Goal: Information Seeking & Learning: Learn about a topic

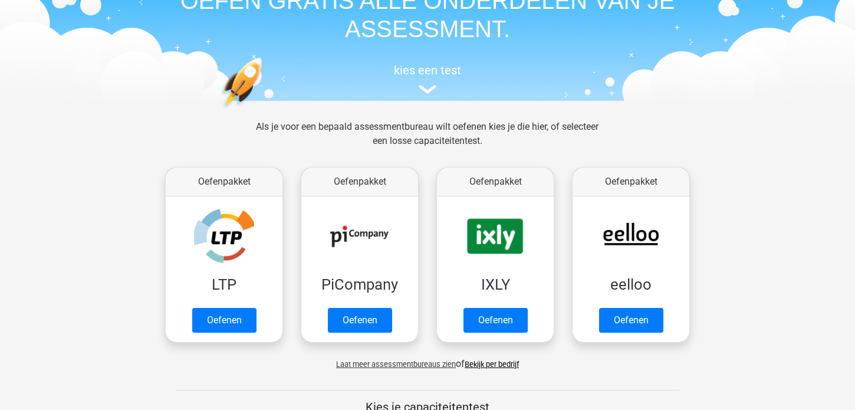
scroll to position [136, 0]
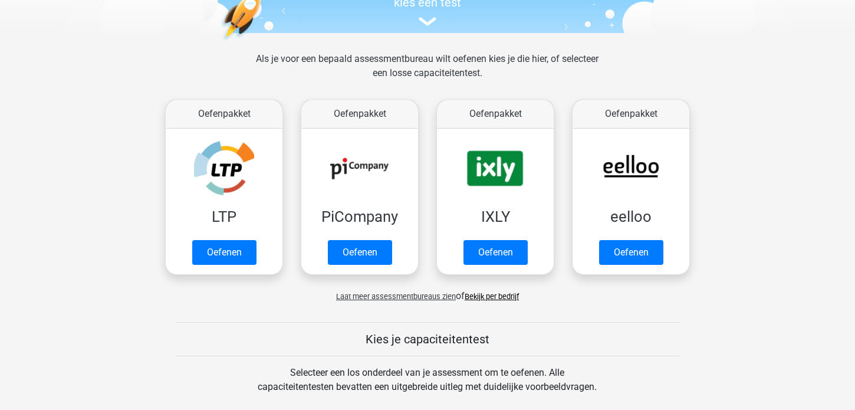
click at [483, 295] on link "Bekijk per bedrijf" at bounding box center [492, 296] width 54 height 9
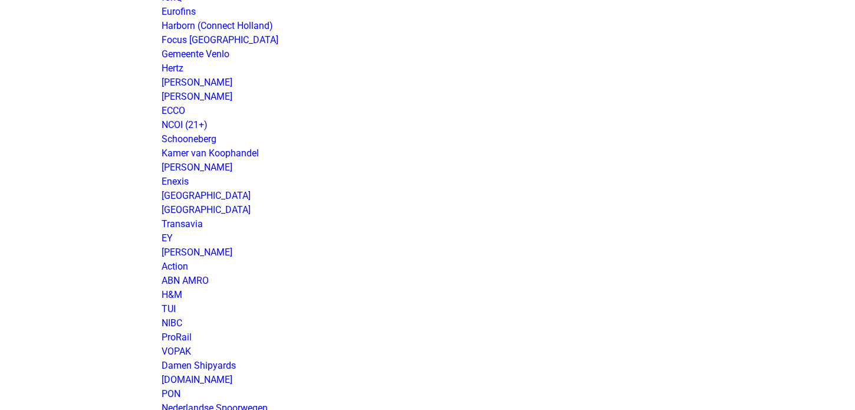
scroll to position [816, 0]
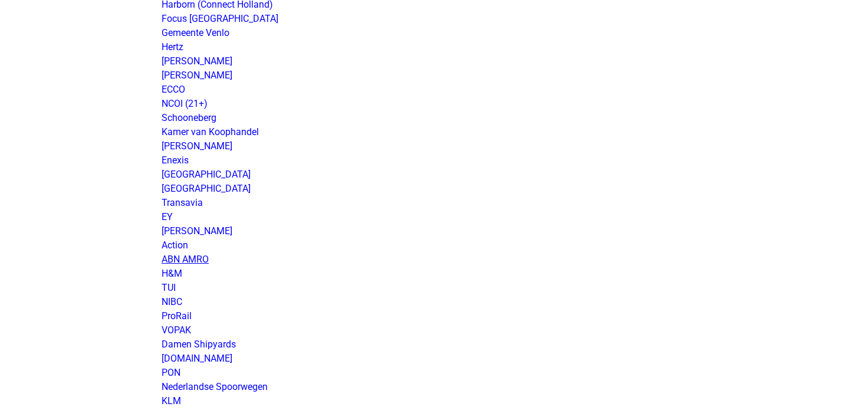
click at [170, 261] on link "ABN AMRO" at bounding box center [185, 259] width 47 height 11
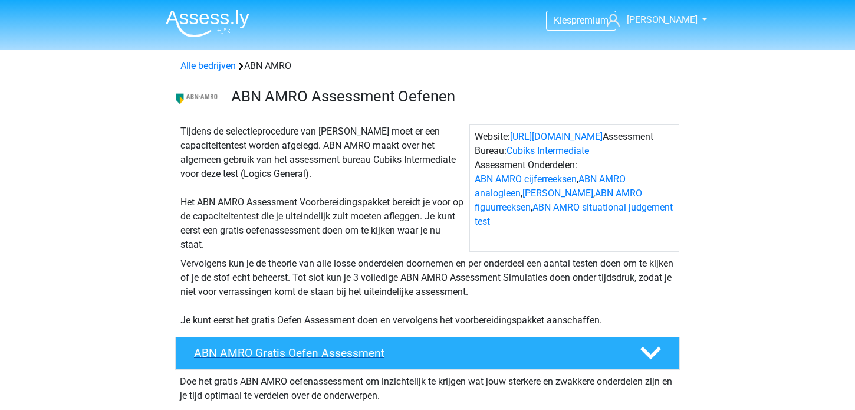
click at [257, 349] on h4 "ABN AMRO Gratis Oefen Assessment" at bounding box center [407, 353] width 427 height 14
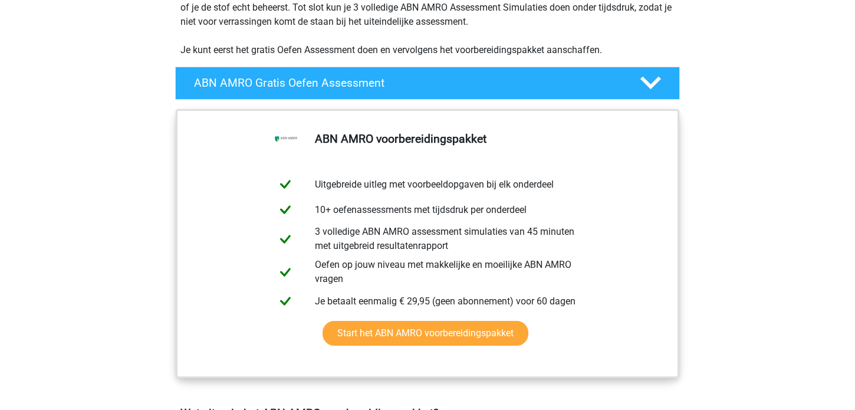
scroll to position [272, 0]
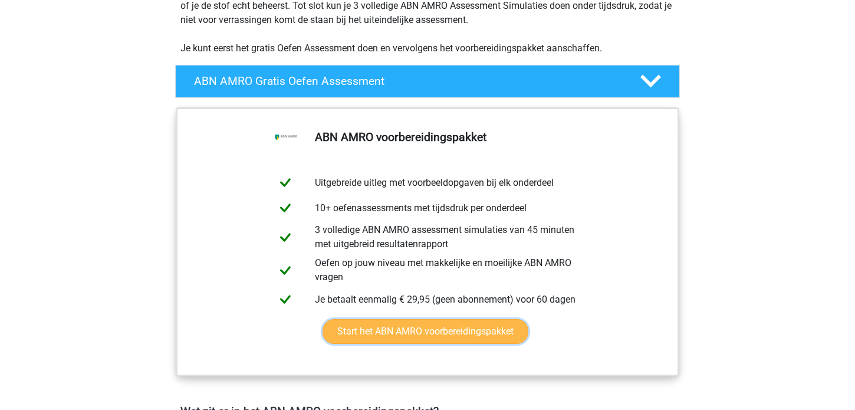
click at [416, 330] on link "Start het ABN AMRO voorbereidingspakket" at bounding box center [426, 331] width 206 height 25
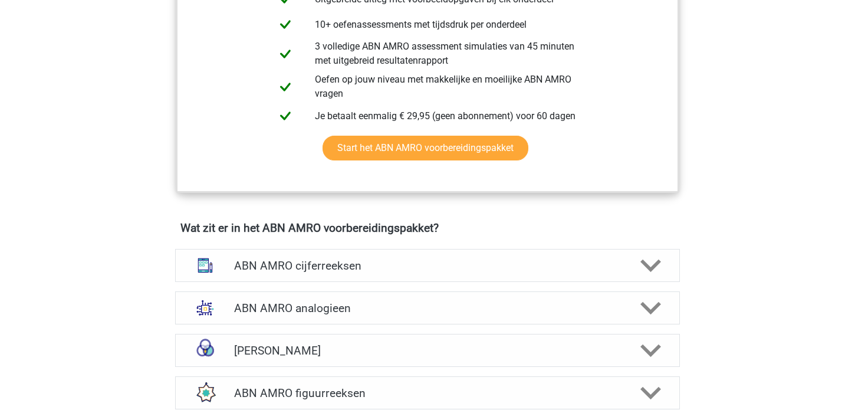
scroll to position [476, 0]
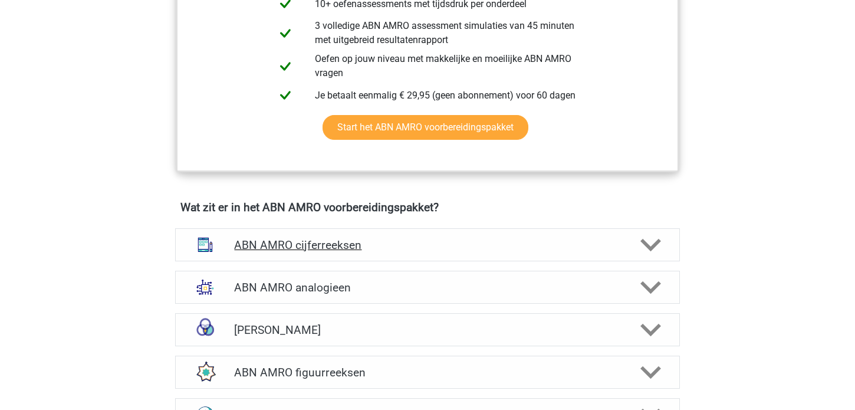
click at [285, 249] on h4 "ABN AMRO cijferreeksen" at bounding box center [427, 245] width 386 height 14
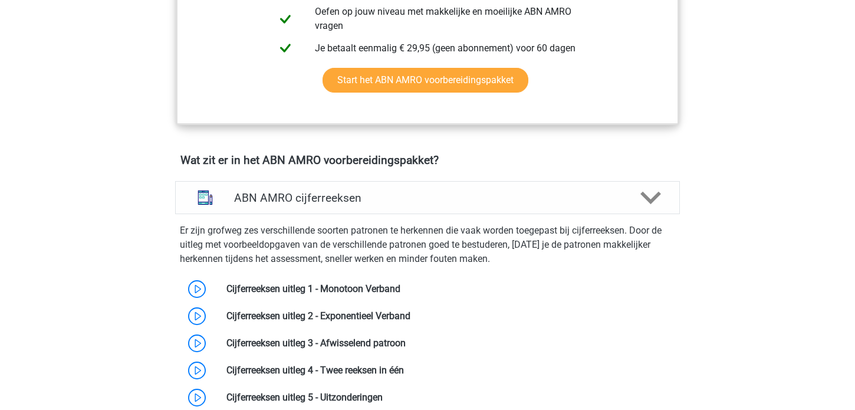
scroll to position [544, 0]
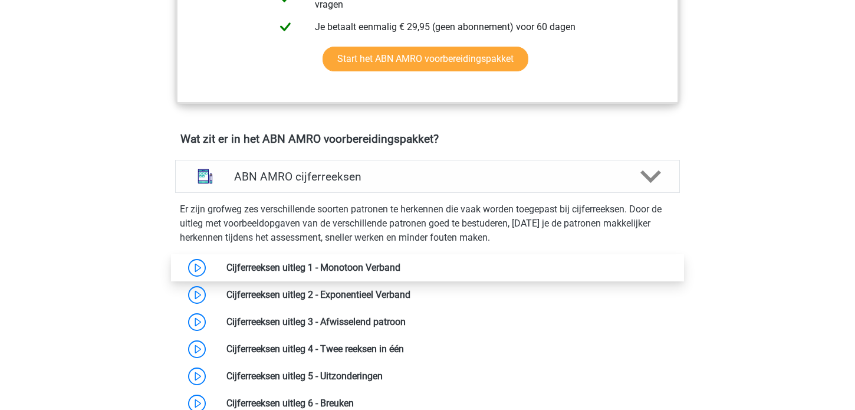
click at [400, 267] on link at bounding box center [400, 267] width 0 height 11
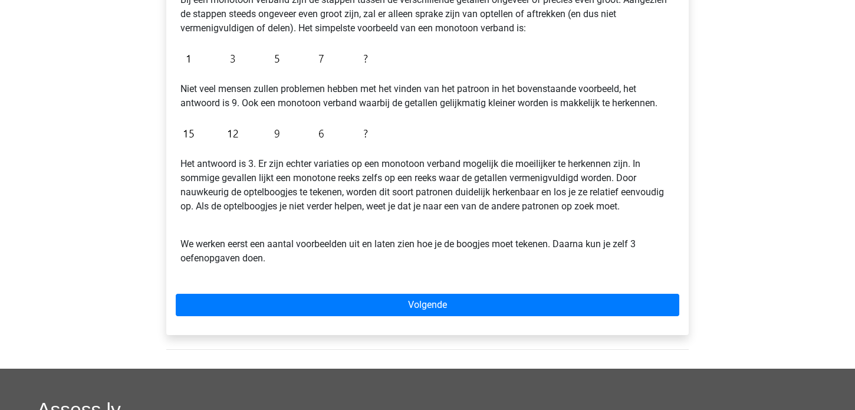
scroll to position [272, 0]
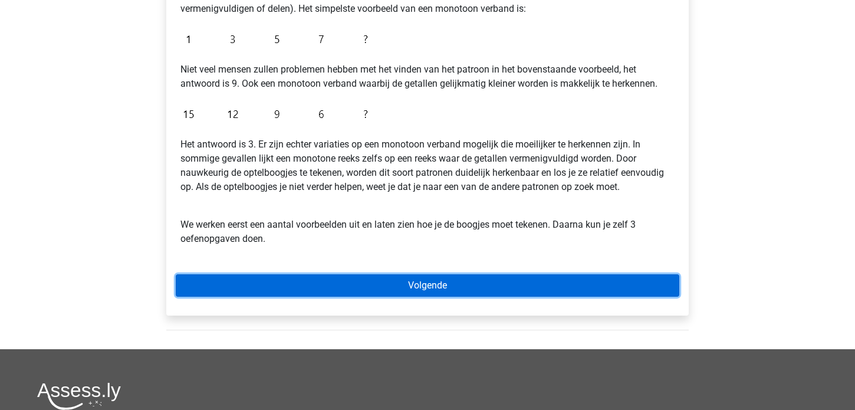
click at [388, 281] on link "Volgende" at bounding box center [428, 285] width 504 height 22
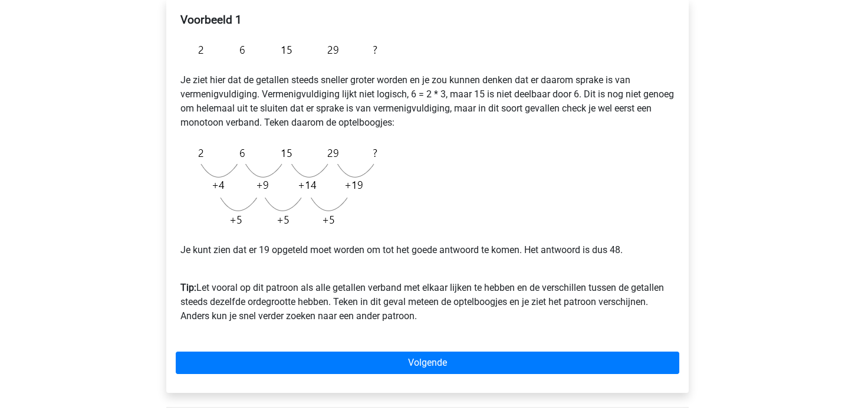
scroll to position [272, 0]
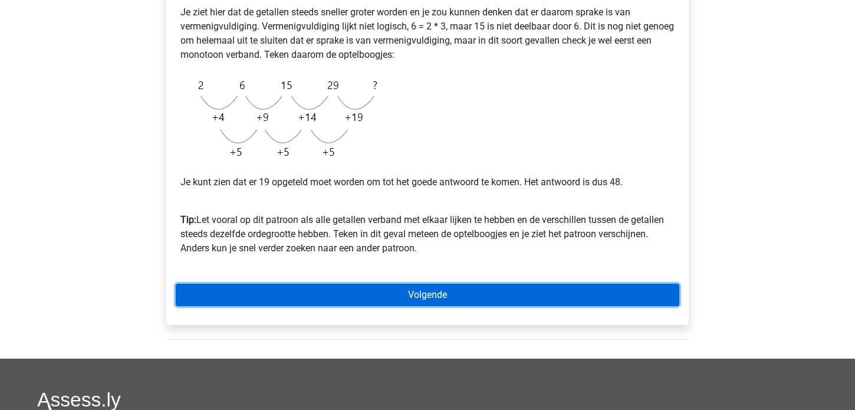
click at [422, 293] on link "Volgende" at bounding box center [428, 295] width 504 height 22
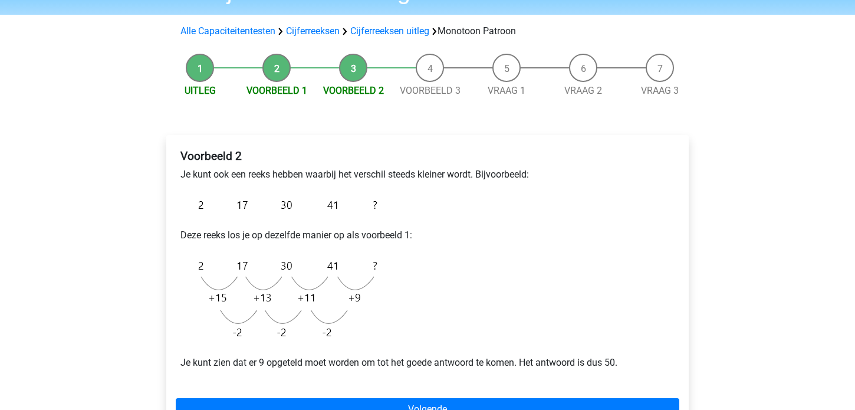
scroll to position [136, 0]
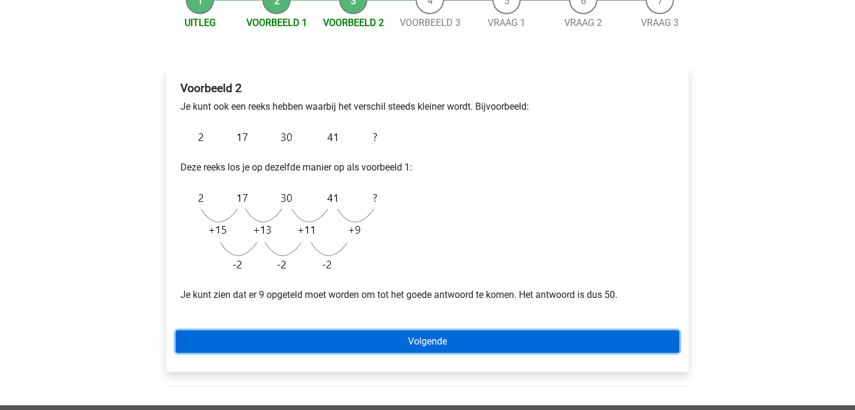
click at [423, 340] on link "Volgende" at bounding box center [428, 341] width 504 height 22
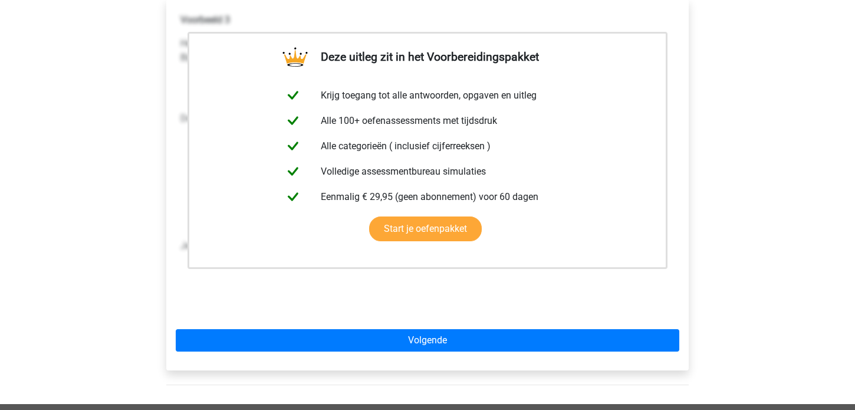
scroll to position [272, 0]
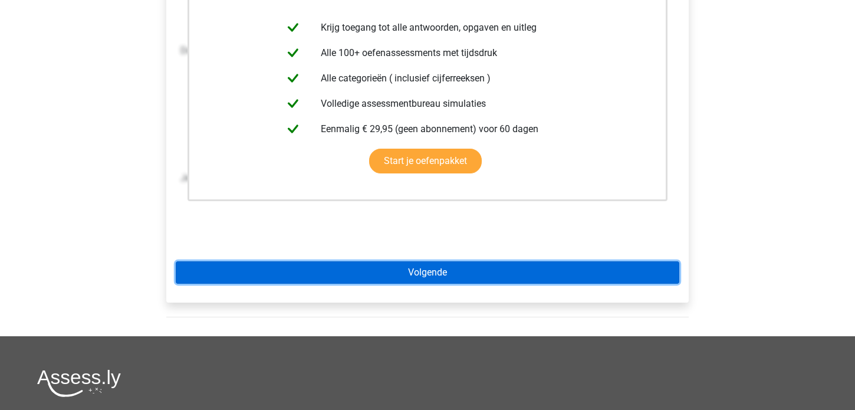
click at [437, 271] on link "Volgende" at bounding box center [428, 272] width 504 height 22
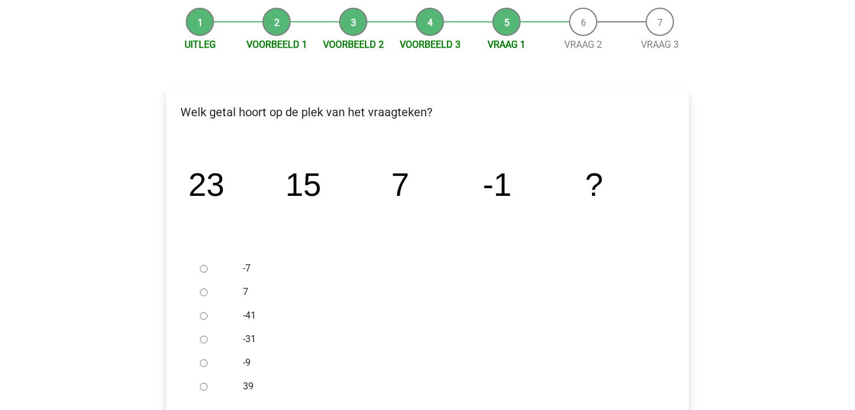
scroll to position [136, 0]
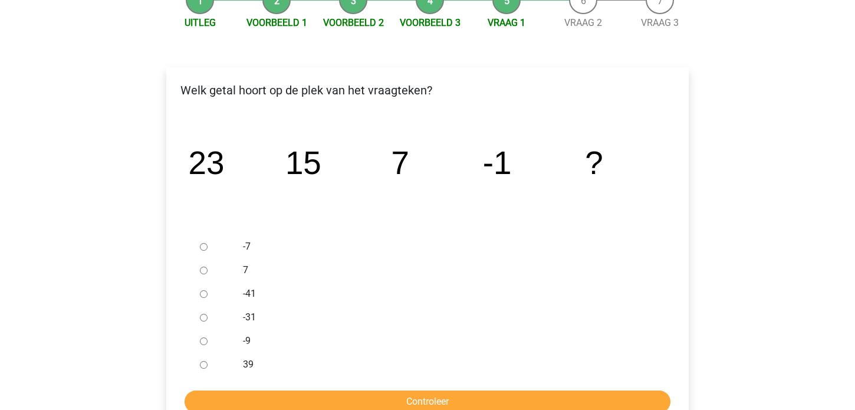
click at [200, 342] on input "-9" at bounding box center [204, 341] width 8 height 8
radio input "true"
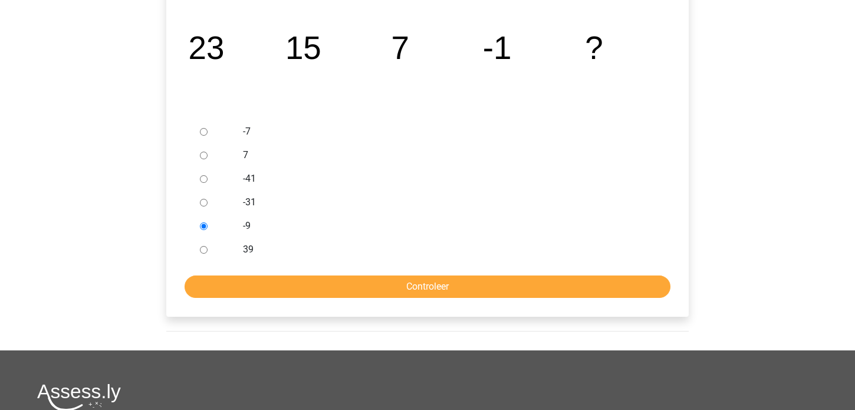
scroll to position [272, 0]
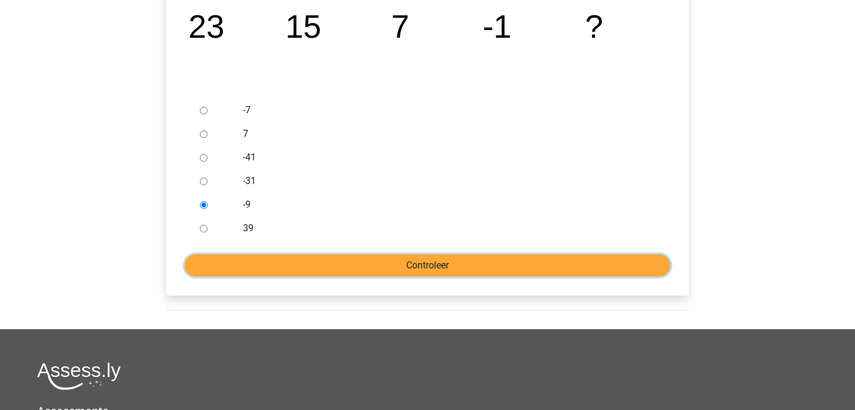
click at [428, 264] on input "Controleer" at bounding box center [428, 265] width 486 height 22
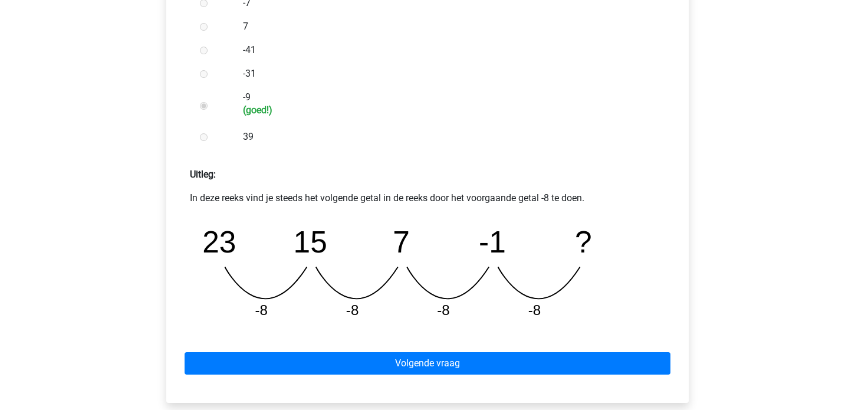
scroll to position [408, 0]
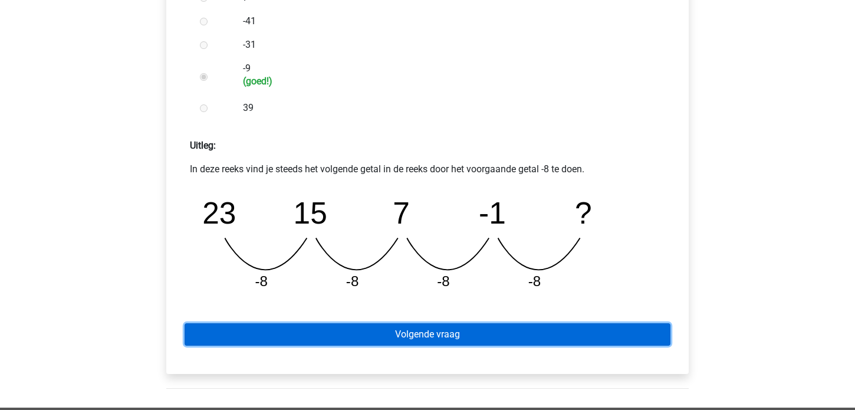
click at [445, 333] on link "Volgende vraag" at bounding box center [428, 334] width 486 height 22
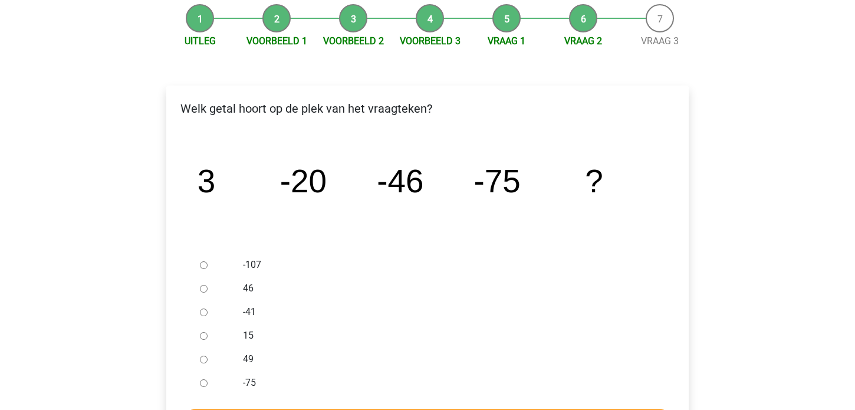
scroll to position [136, 0]
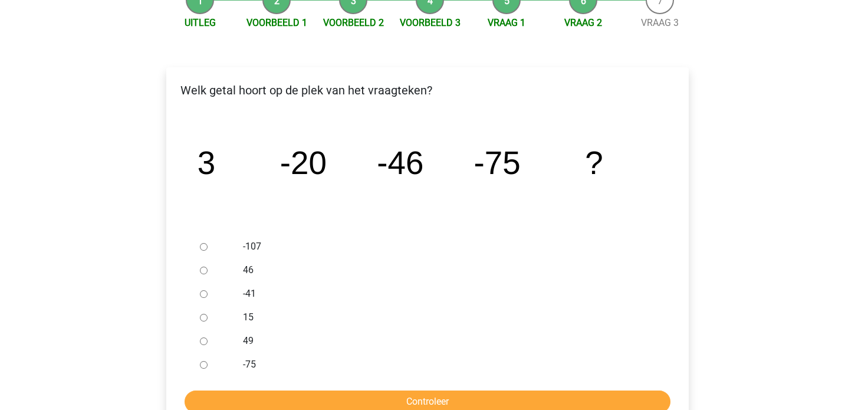
click at [202, 245] on input "-107" at bounding box center [204, 247] width 8 height 8
radio input "true"
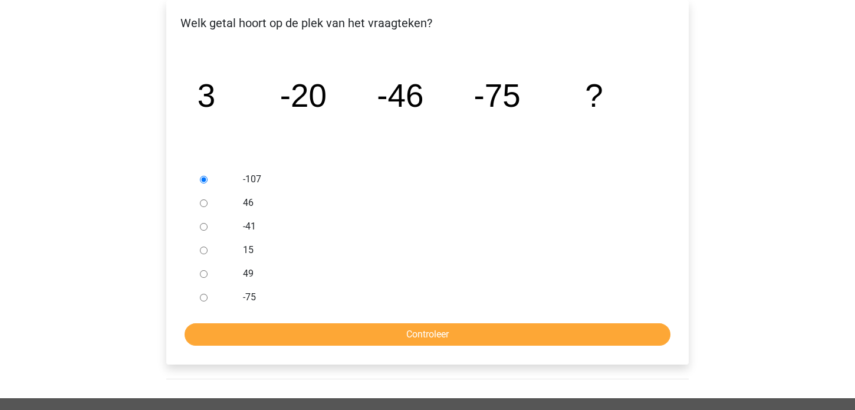
scroll to position [204, 0]
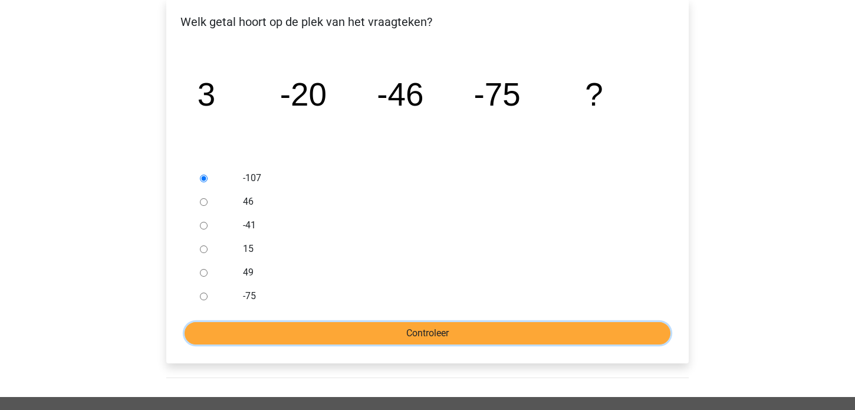
click at [385, 332] on input "Controleer" at bounding box center [428, 333] width 486 height 22
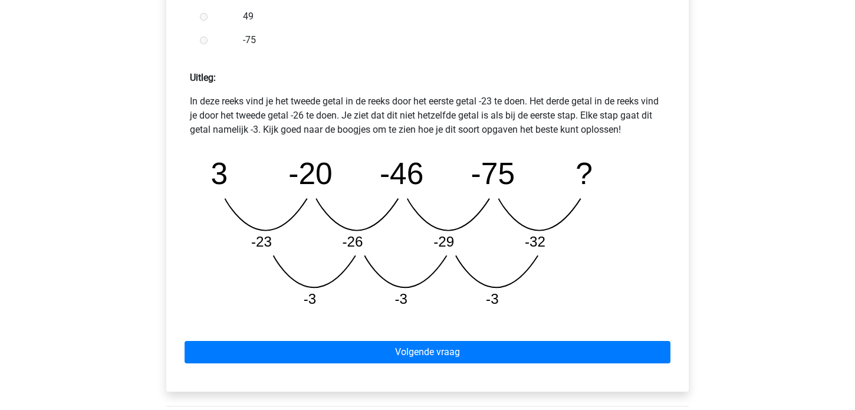
scroll to position [544, 0]
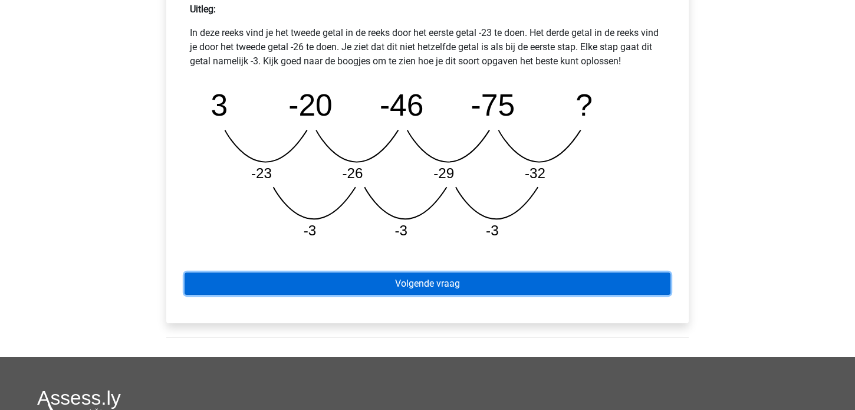
click at [432, 284] on link "Volgende vraag" at bounding box center [428, 283] width 486 height 22
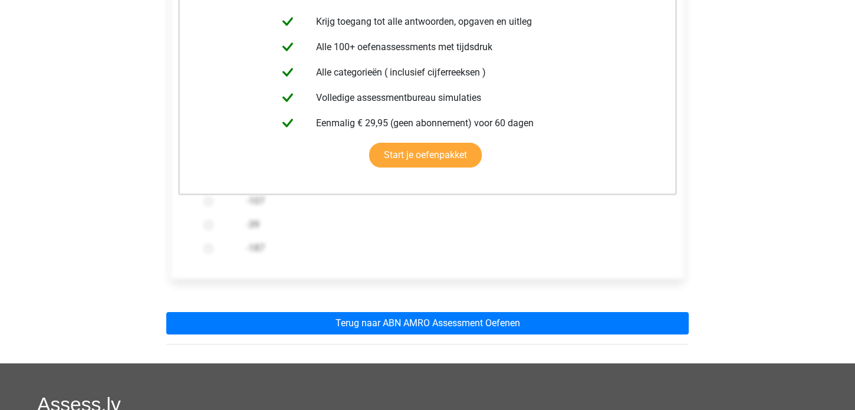
scroll to position [272, 0]
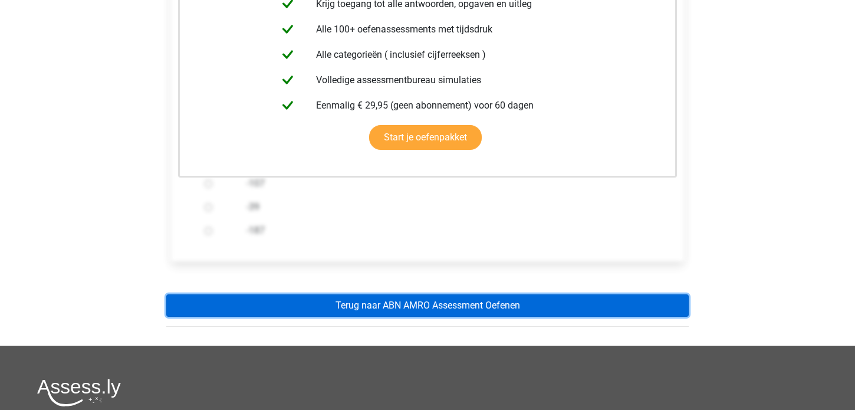
click at [385, 306] on link "Terug naar ABN AMRO Assessment Oefenen" at bounding box center [427, 305] width 523 height 22
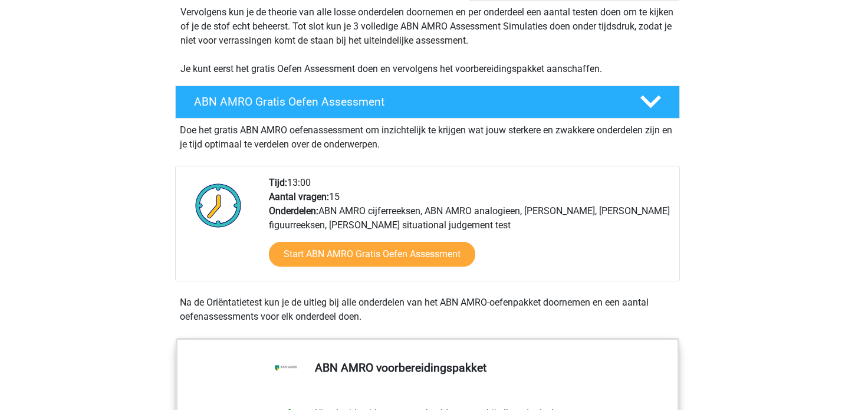
scroll to position [272, 0]
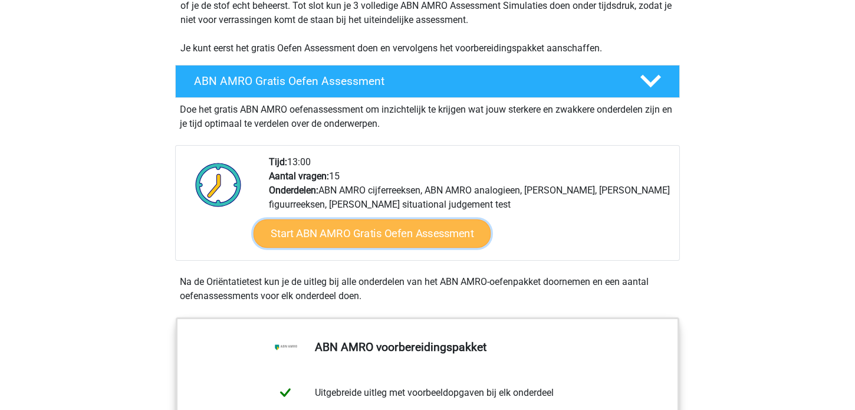
click at [400, 229] on link "Start ABN AMRO Gratis Oefen Assessment" at bounding box center [373, 233] width 238 height 28
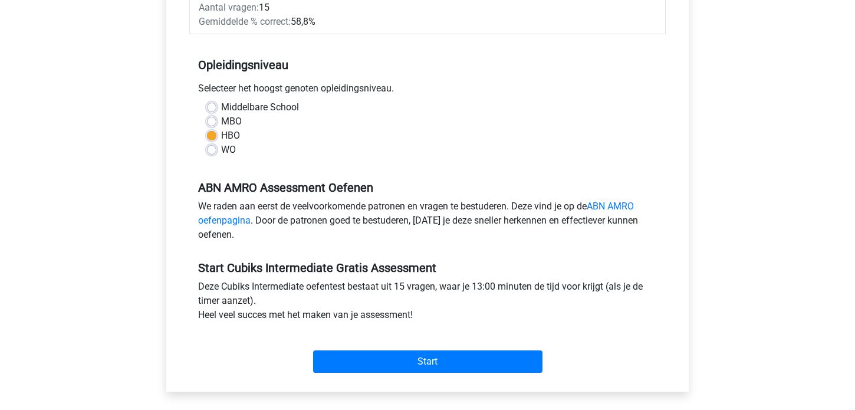
scroll to position [272, 0]
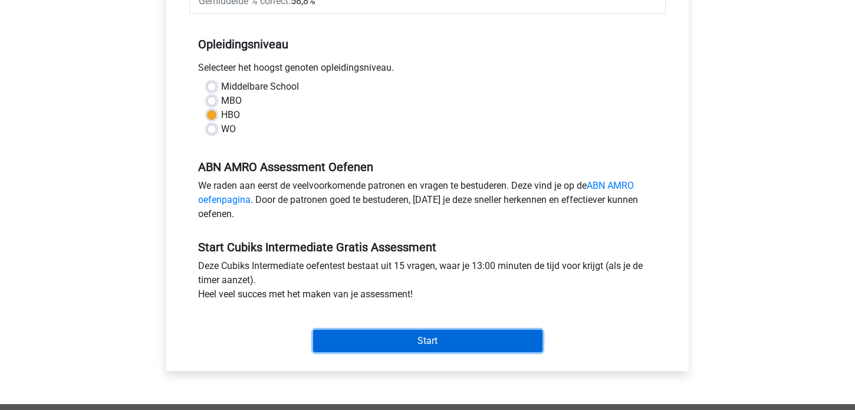
click at [434, 330] on input "Start" at bounding box center [427, 341] width 229 height 22
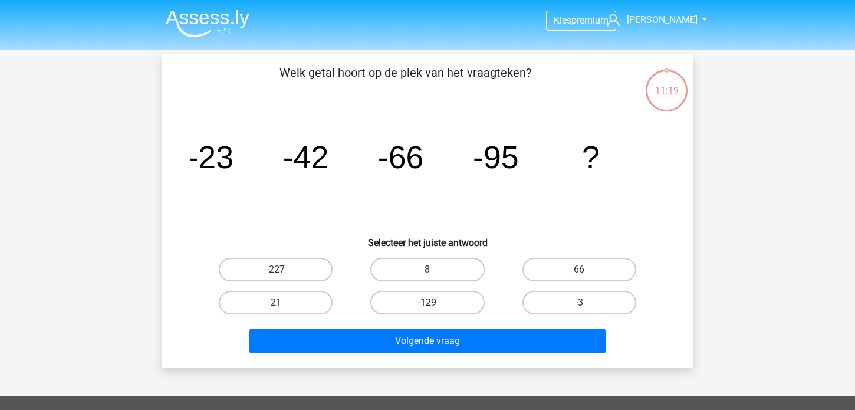
click at [402, 301] on label "-129" at bounding box center [427, 303] width 114 height 24
click at [428, 303] on input "-129" at bounding box center [432, 307] width 8 height 8
radio input "true"
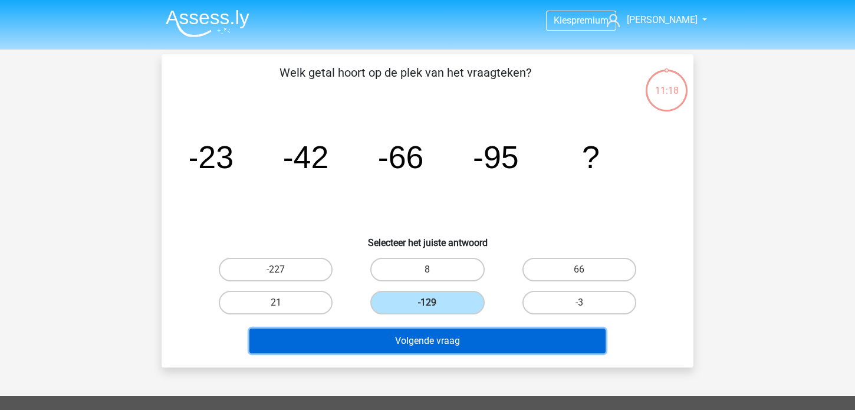
click at [432, 340] on button "Volgende vraag" at bounding box center [427, 341] width 357 height 25
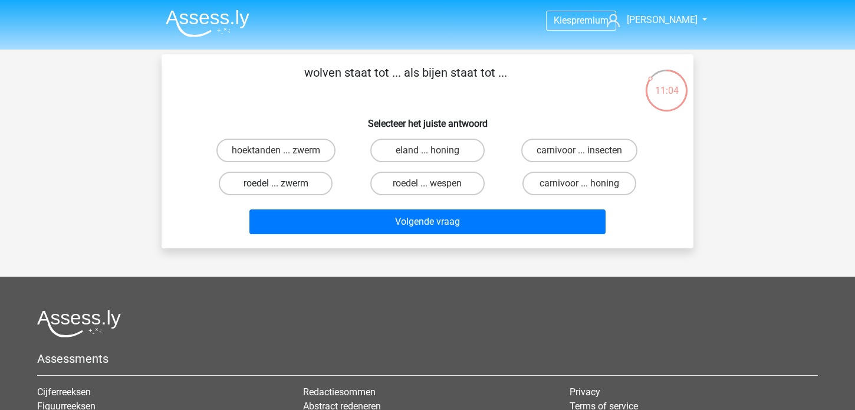
click at [288, 183] on label "roedel ... zwerm" at bounding box center [276, 184] width 114 height 24
click at [284, 183] on input "roedel ... zwerm" at bounding box center [280, 187] width 8 height 8
radio input "true"
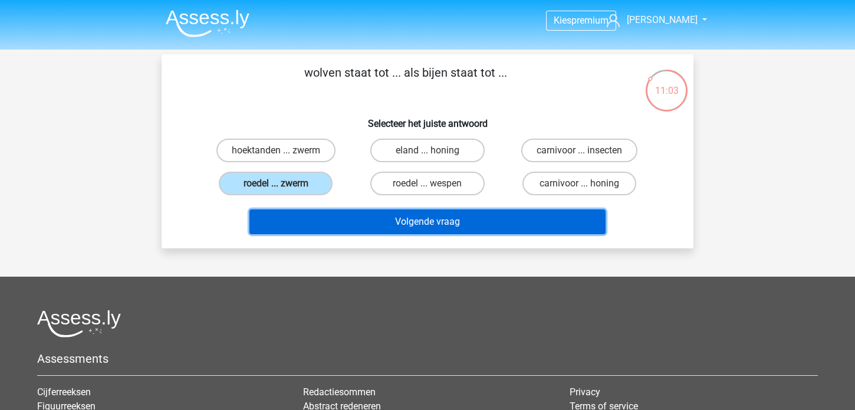
click at [416, 222] on button "Volgende vraag" at bounding box center [427, 221] width 357 height 25
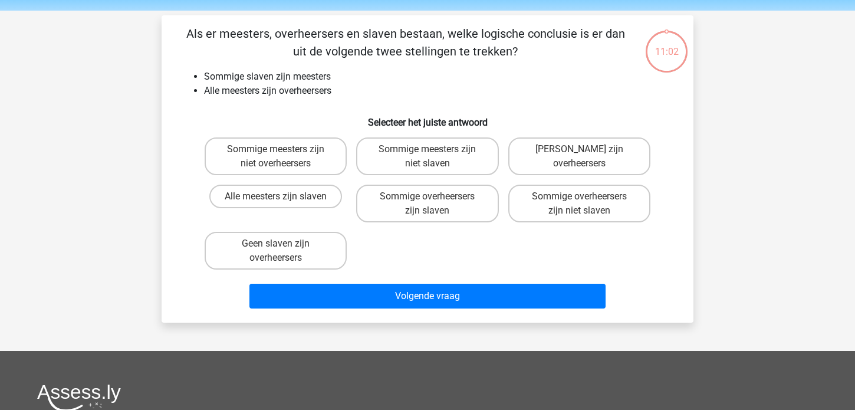
scroll to position [54, 0]
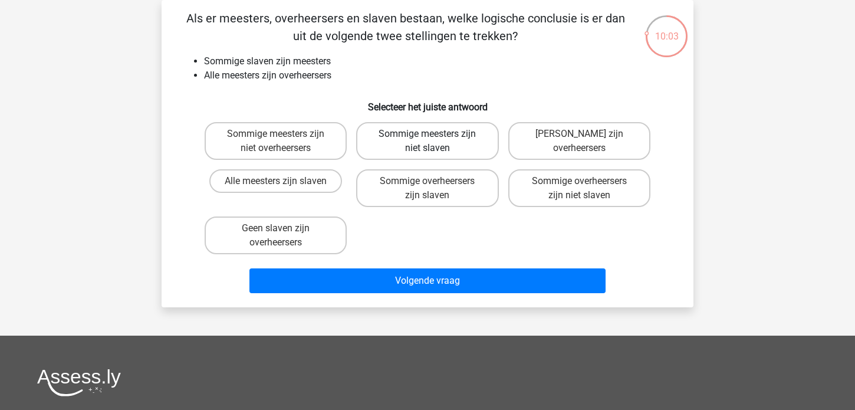
click at [390, 136] on label "Sommige meesters zijn niet slaven" at bounding box center [427, 141] width 142 height 38
click at [428, 136] on input "Sommige meesters zijn niet slaven" at bounding box center [432, 138] width 8 height 8
radio input "true"
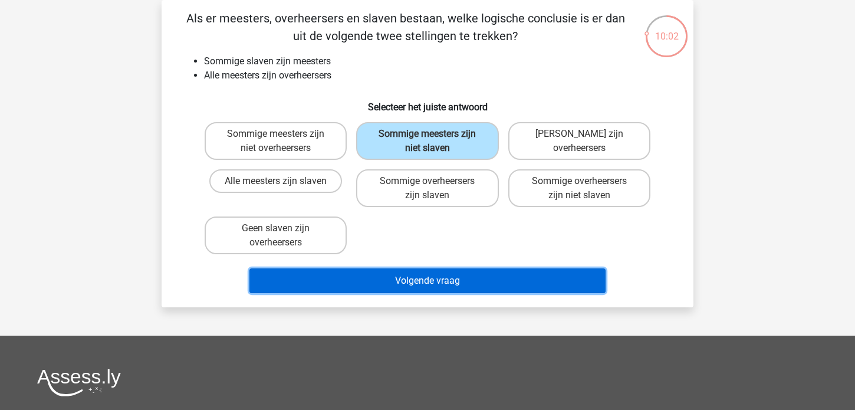
click at [416, 280] on button "Volgende vraag" at bounding box center [427, 280] width 357 height 25
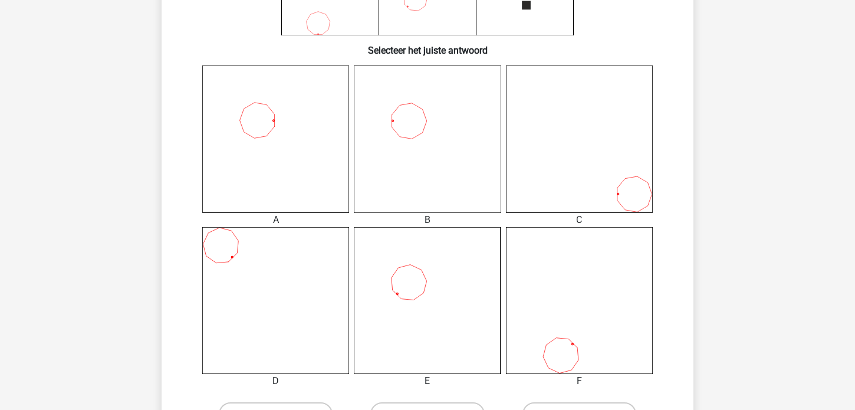
scroll to position [408, 0]
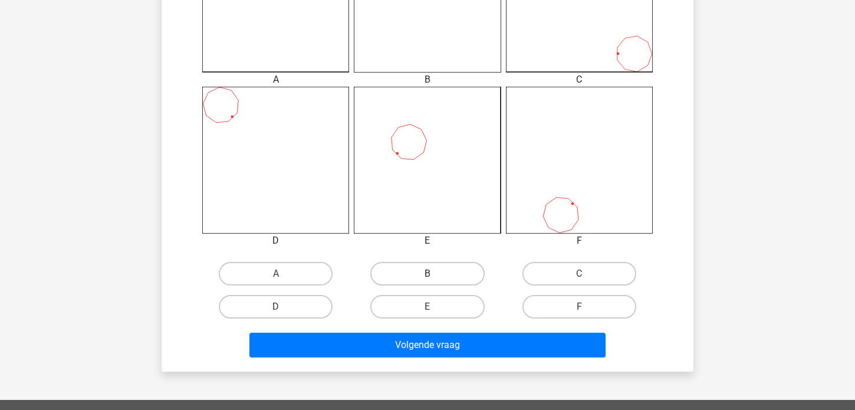
click at [413, 270] on label "B" at bounding box center [427, 274] width 114 height 24
click at [428, 274] on input "B" at bounding box center [432, 278] width 8 height 8
radio input "true"
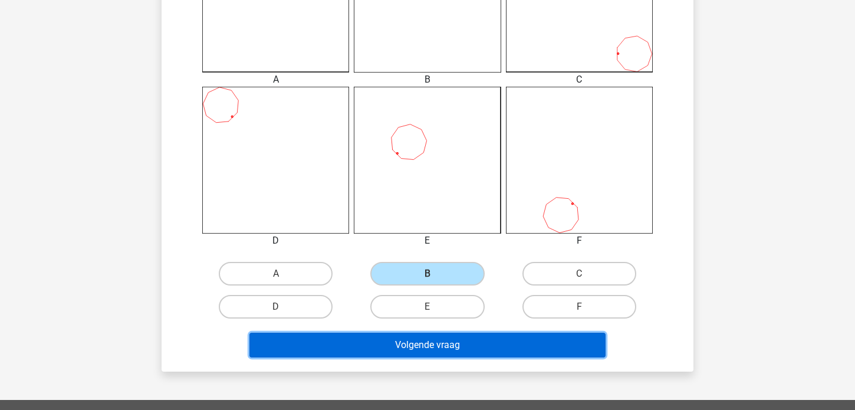
click at [416, 343] on button "Volgende vraag" at bounding box center [427, 345] width 357 height 25
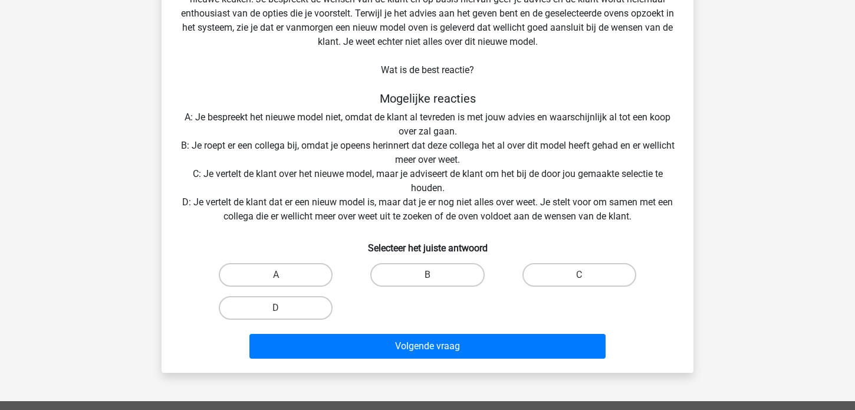
scroll to position [54, 0]
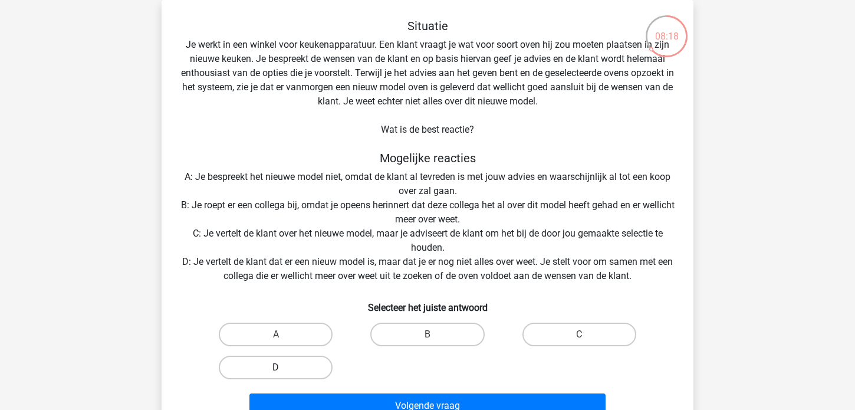
click at [274, 363] on label "D" at bounding box center [276, 368] width 114 height 24
click at [276, 367] on input "D" at bounding box center [280, 371] width 8 height 8
radio input "true"
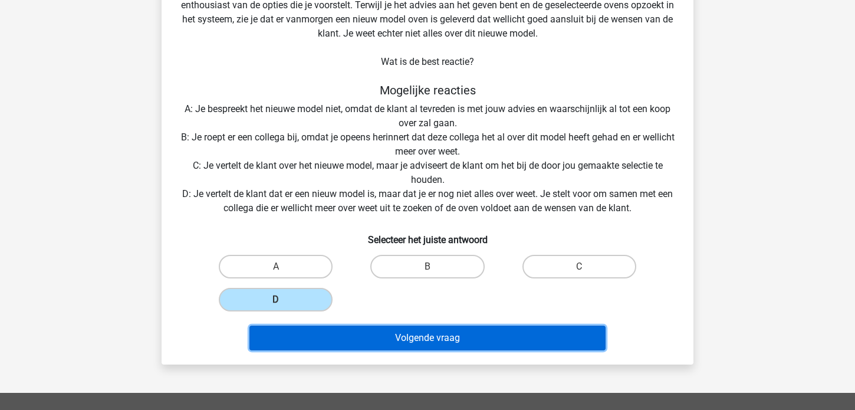
click at [427, 341] on button "Volgende vraag" at bounding box center [427, 338] width 357 height 25
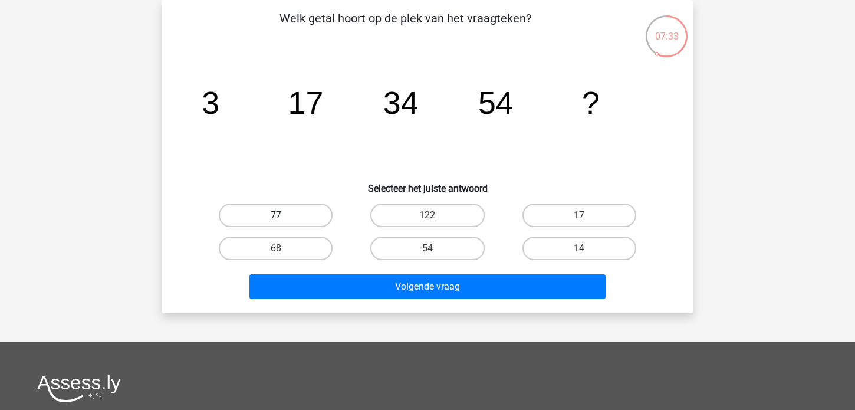
click at [279, 212] on label "77" at bounding box center [276, 215] width 114 height 24
click at [279, 215] on input "77" at bounding box center [280, 219] width 8 height 8
radio input "true"
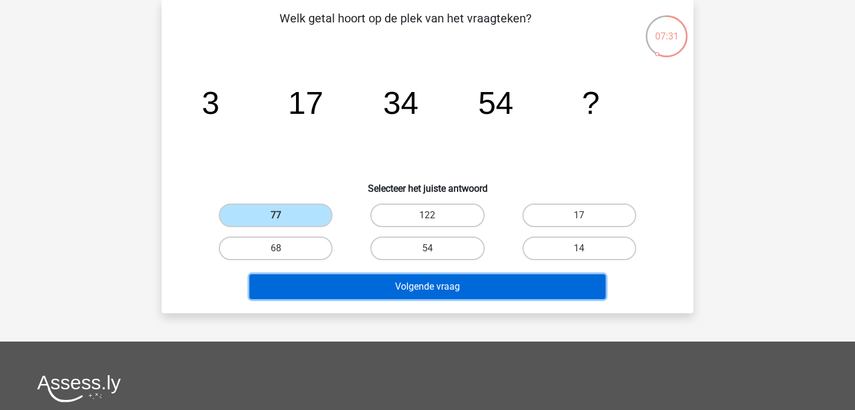
click at [418, 287] on button "Volgende vraag" at bounding box center [427, 286] width 357 height 25
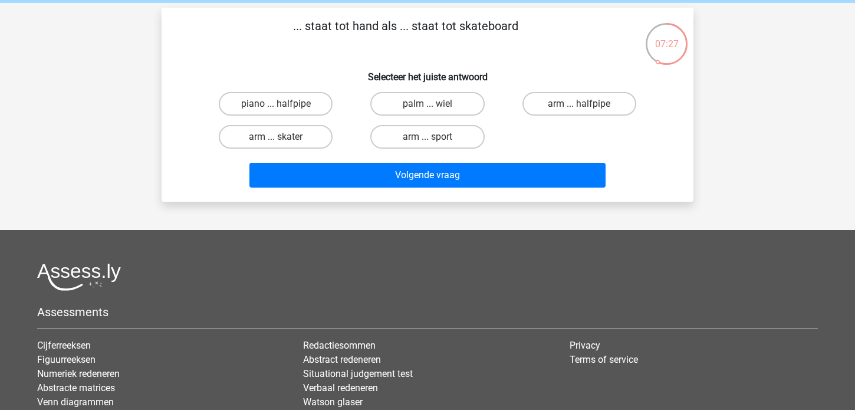
scroll to position [68, 0]
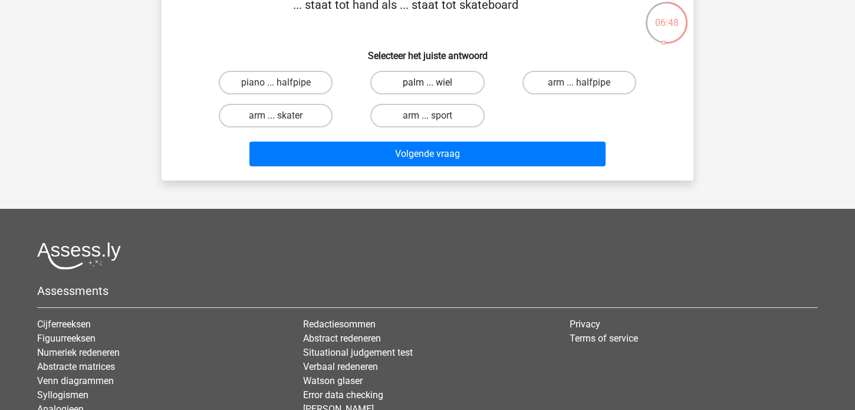
click at [425, 80] on label "palm ... wiel" at bounding box center [427, 83] width 114 height 24
click at [428, 83] on input "palm ... wiel" at bounding box center [432, 87] width 8 height 8
radio input "true"
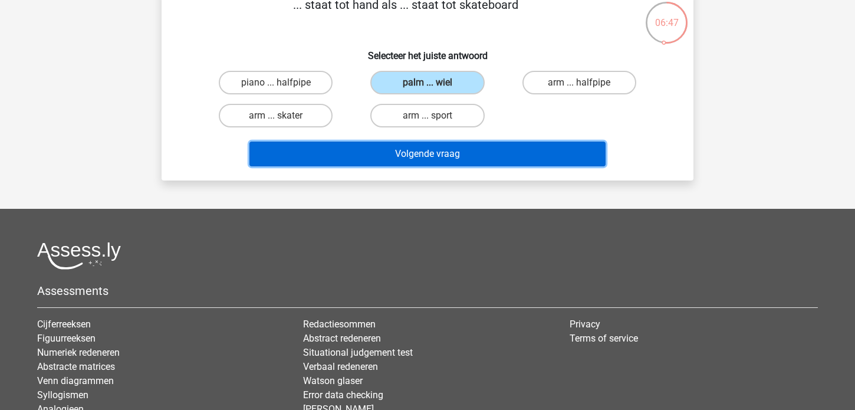
click at [422, 153] on button "Volgende vraag" at bounding box center [427, 154] width 357 height 25
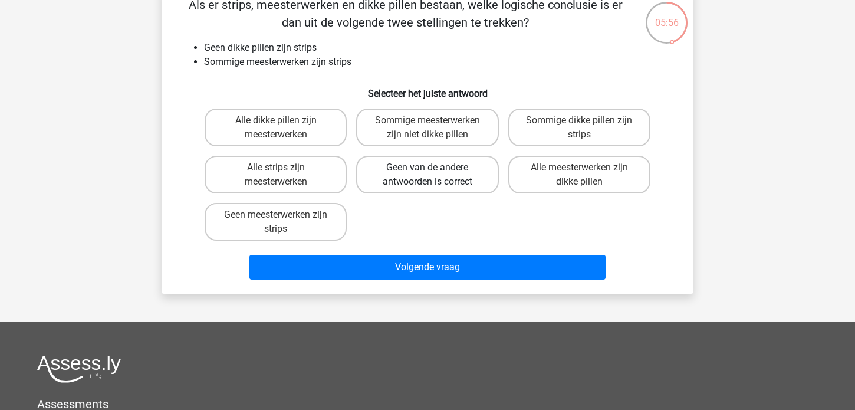
click at [428, 180] on label "Geen van de andere antwoorden is correct" at bounding box center [427, 175] width 142 height 38
click at [428, 175] on input "Geen van de andere antwoorden is correct" at bounding box center [432, 172] width 8 height 8
radio input "true"
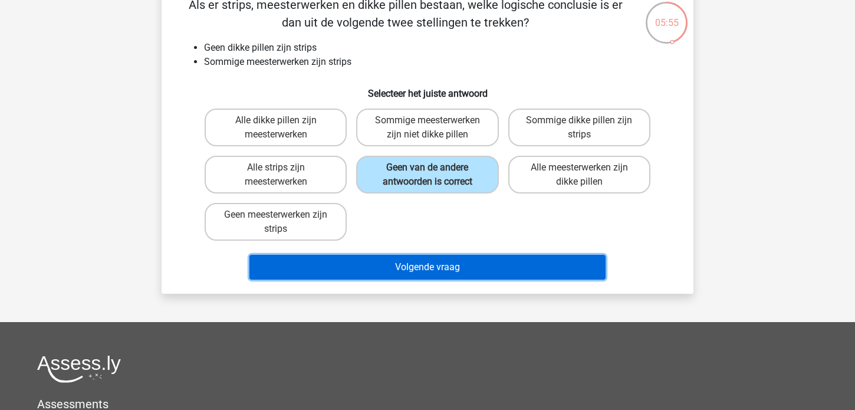
click at [405, 266] on button "Volgende vraag" at bounding box center [427, 267] width 357 height 25
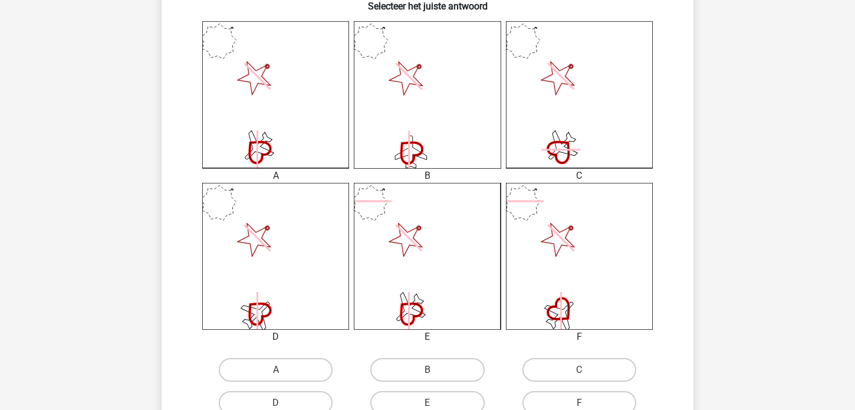
scroll to position [395, 0]
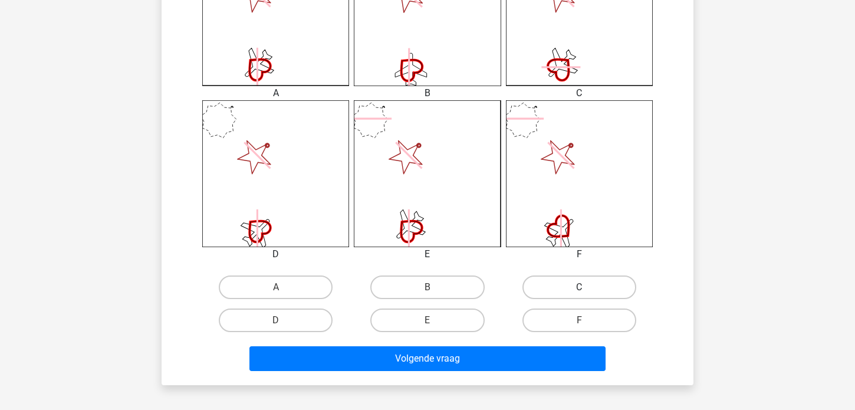
click at [582, 284] on label "C" at bounding box center [580, 287] width 114 height 24
click at [582, 287] on input "C" at bounding box center [583, 291] width 8 height 8
radio input "true"
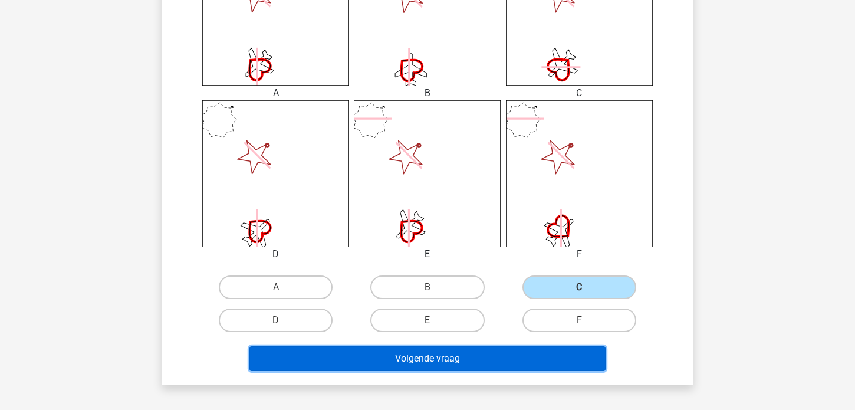
click at [379, 352] on button "Volgende vraag" at bounding box center [427, 358] width 357 height 25
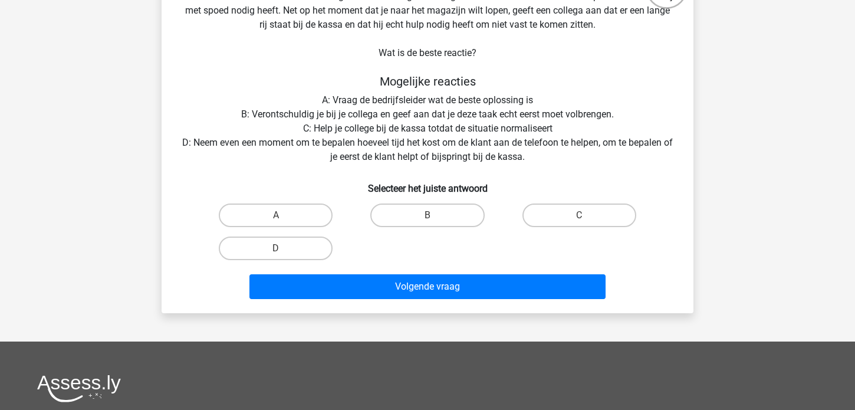
scroll to position [122, 0]
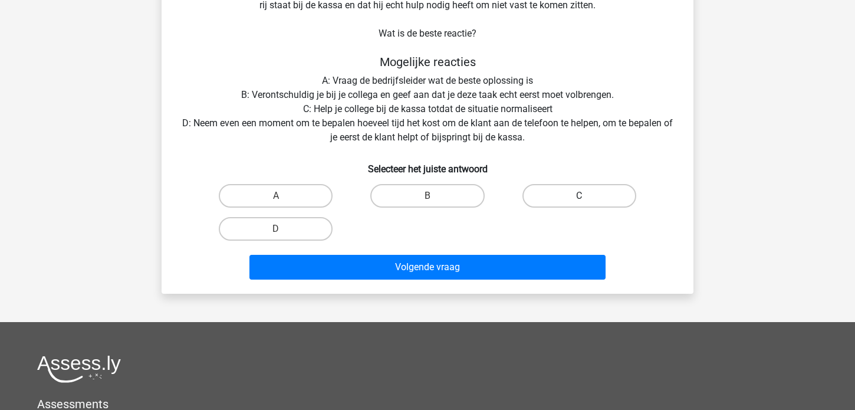
click at [574, 198] on label "C" at bounding box center [580, 196] width 114 height 24
click at [579, 198] on input "C" at bounding box center [583, 200] width 8 height 8
radio input "true"
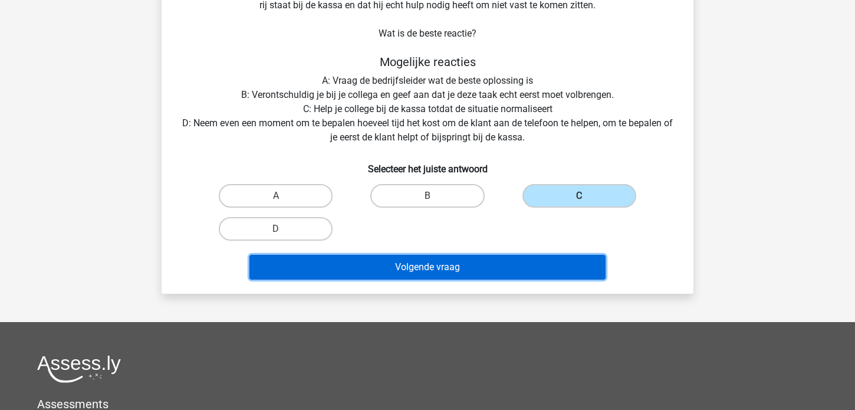
click at [408, 266] on button "Volgende vraag" at bounding box center [427, 267] width 357 height 25
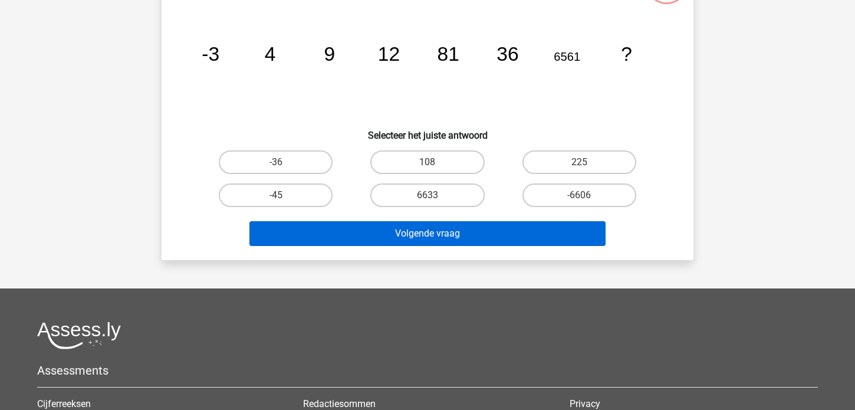
scroll to position [54, 0]
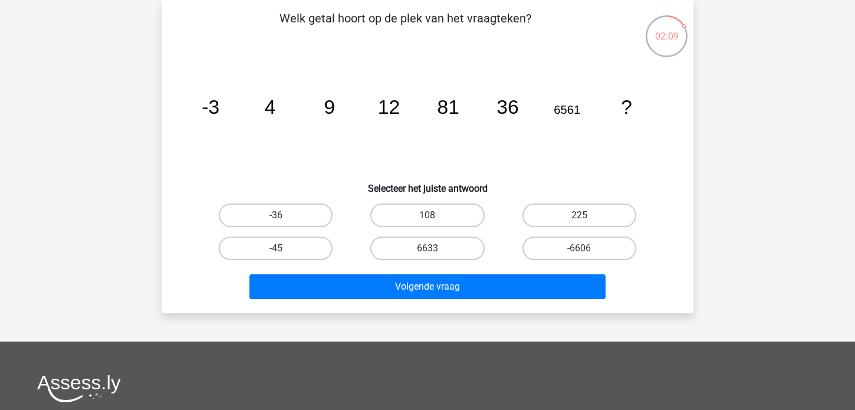
click at [580, 218] on input "225" at bounding box center [583, 219] width 8 height 8
radio input "true"
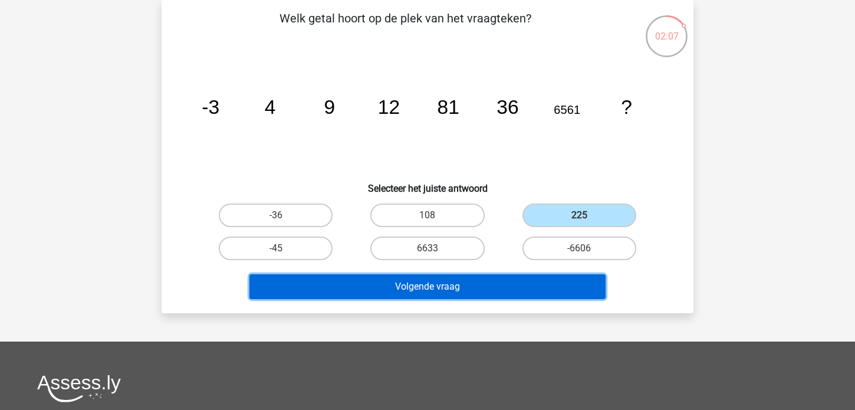
click at [388, 287] on button "Volgende vraag" at bounding box center [427, 286] width 357 height 25
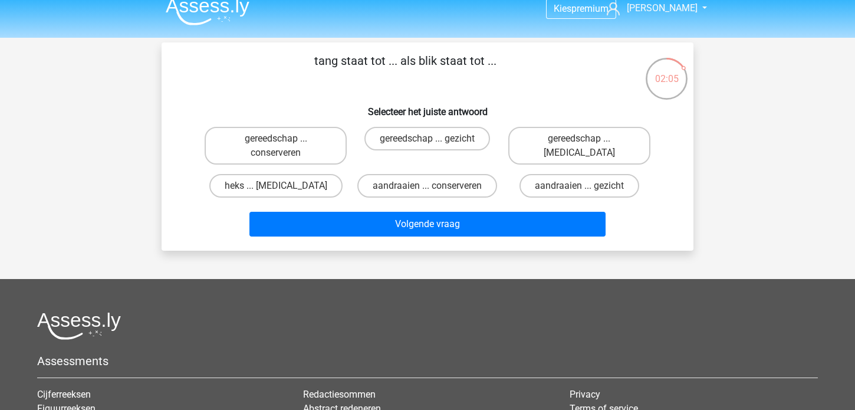
scroll to position [0, 0]
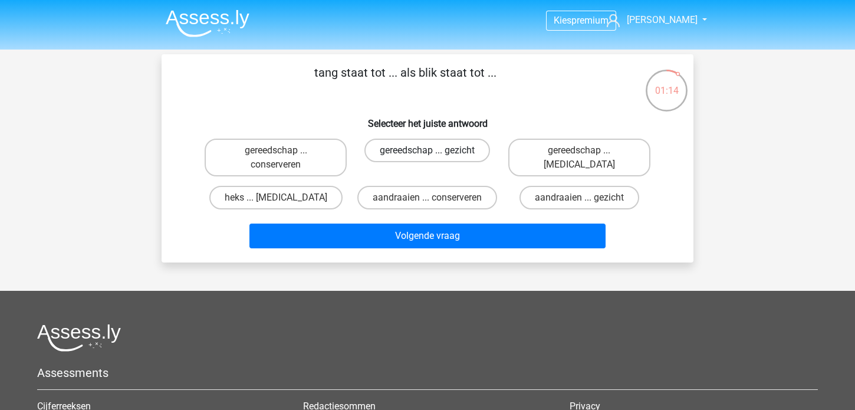
click at [413, 152] on label "gereedschap ... gezicht" at bounding box center [428, 151] width 126 height 24
click at [428, 152] on input "gereedschap ... gezicht" at bounding box center [432, 154] width 8 height 8
radio input "true"
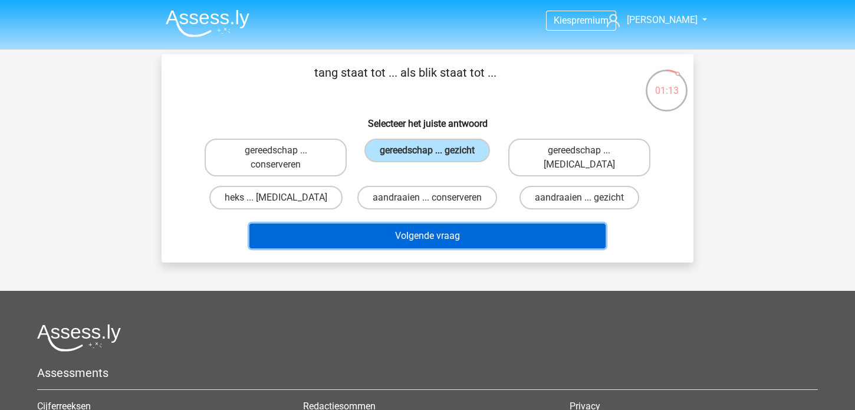
click at [400, 234] on button "Volgende vraag" at bounding box center [427, 236] width 357 height 25
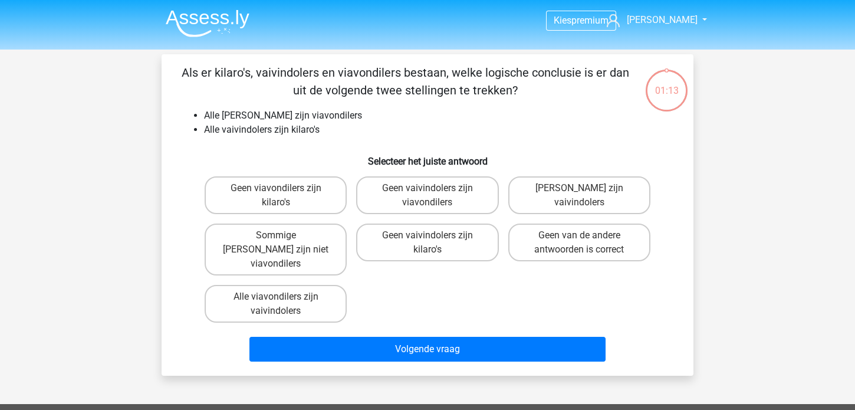
scroll to position [54, 0]
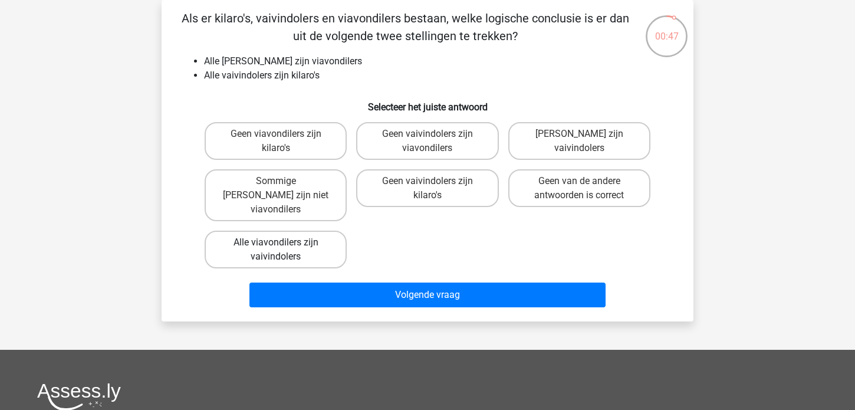
click at [283, 242] on input "Alle viavondilers zijn vaivindolers" at bounding box center [280, 246] width 8 height 8
radio input "true"
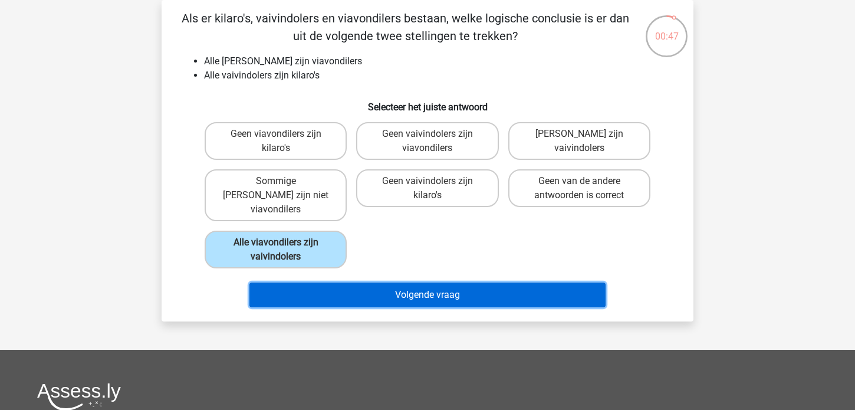
click at [384, 283] on button "Volgende vraag" at bounding box center [427, 295] width 357 height 25
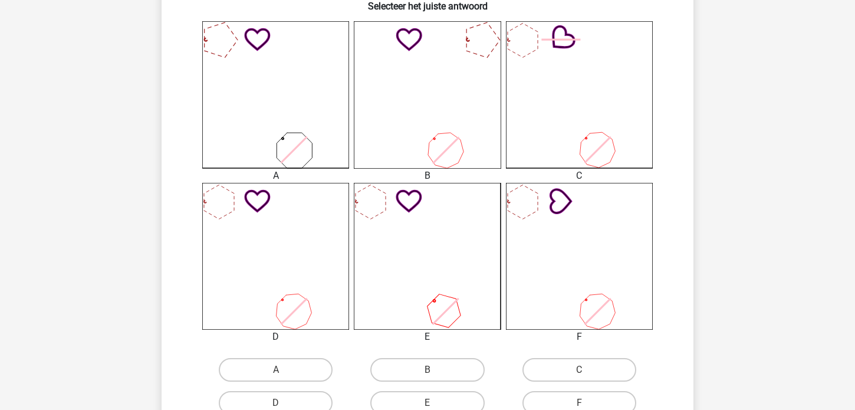
scroll to position [340, 0]
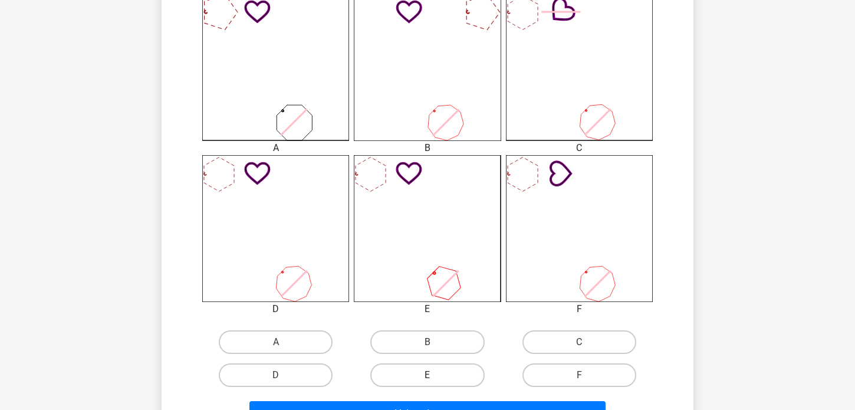
click at [445, 375] on label "E" at bounding box center [427, 375] width 114 height 24
click at [435, 375] on input "E" at bounding box center [432, 379] width 8 height 8
radio input "true"
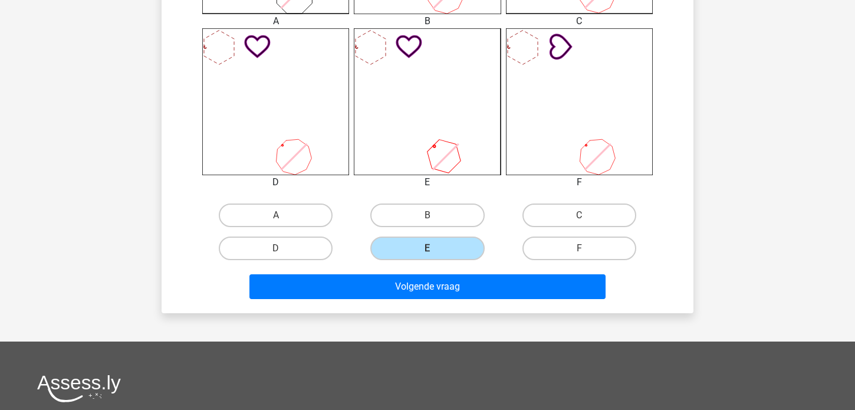
scroll to position [476, 0]
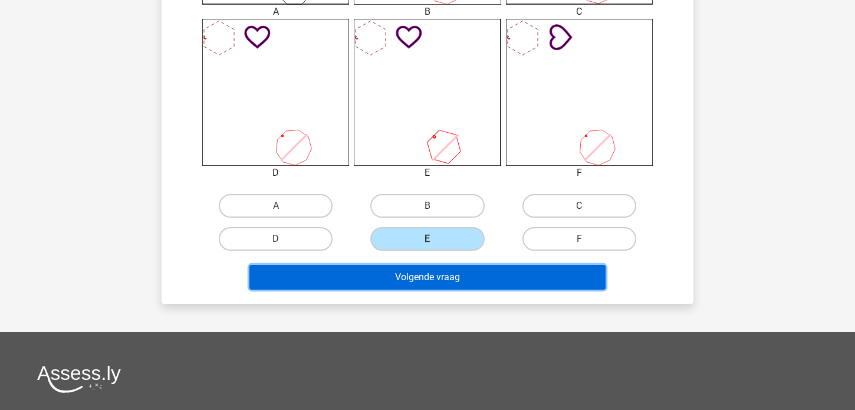
click at [418, 275] on button "Volgende vraag" at bounding box center [427, 277] width 357 height 25
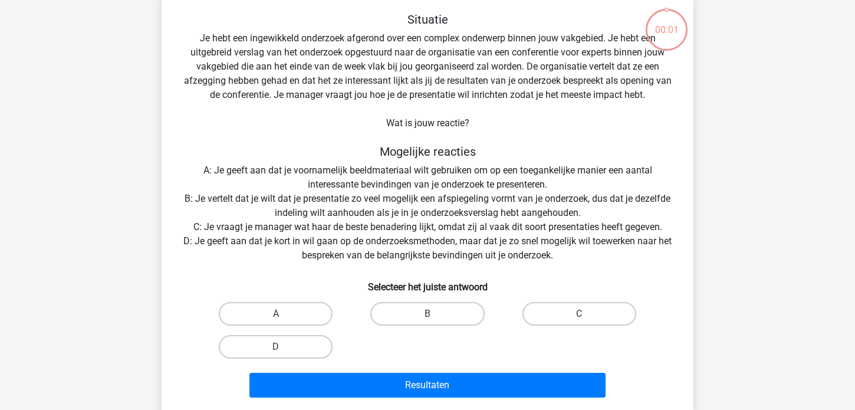
scroll to position [54, 0]
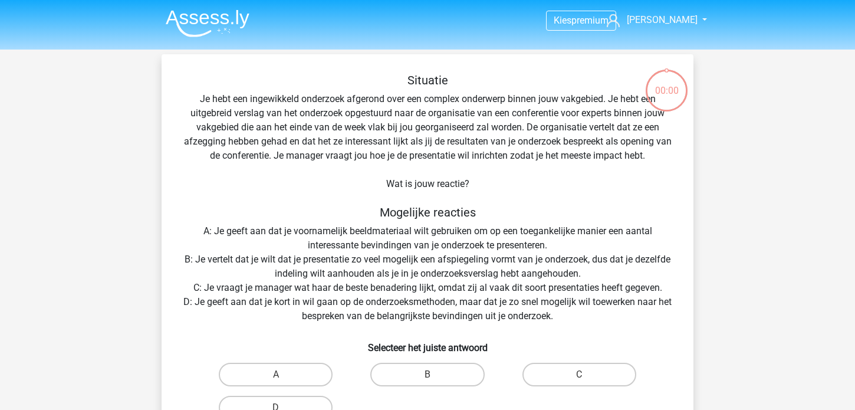
scroll to position [54, 0]
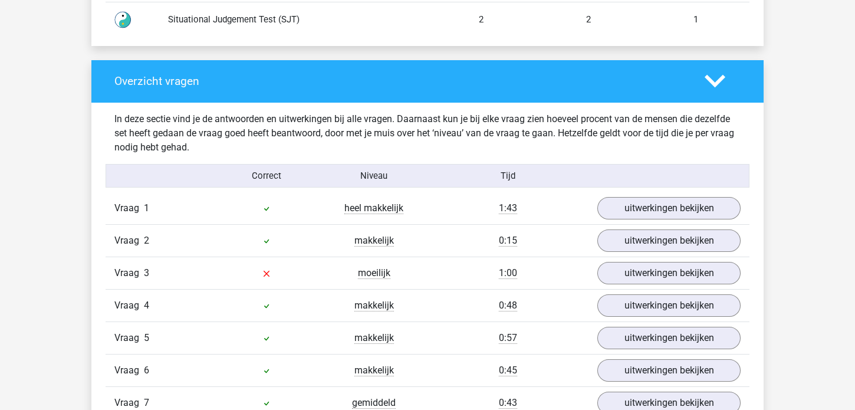
scroll to position [1293, 0]
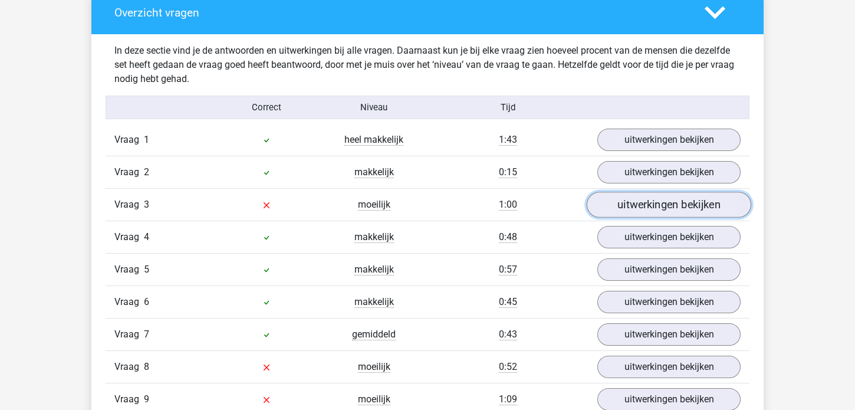
click at [646, 204] on link "uitwerkingen bekijken" at bounding box center [669, 205] width 165 height 26
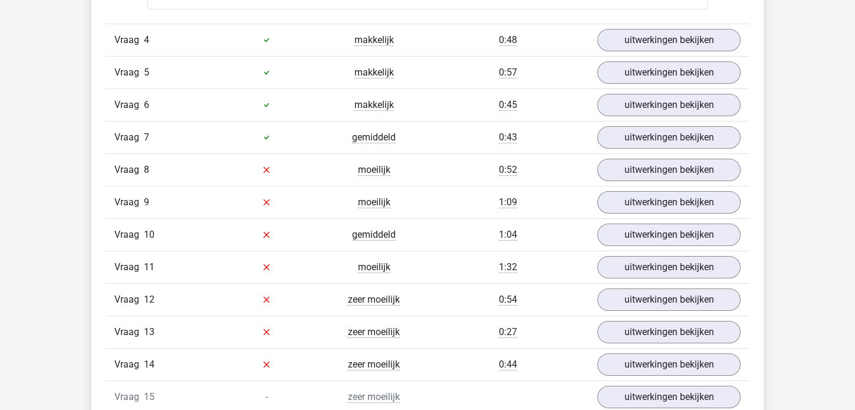
scroll to position [2109, 0]
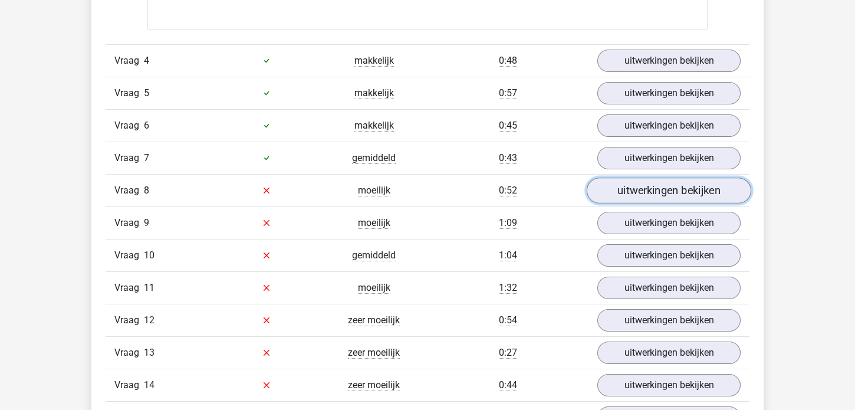
click at [646, 189] on link "uitwerkingen bekijken" at bounding box center [669, 191] width 165 height 26
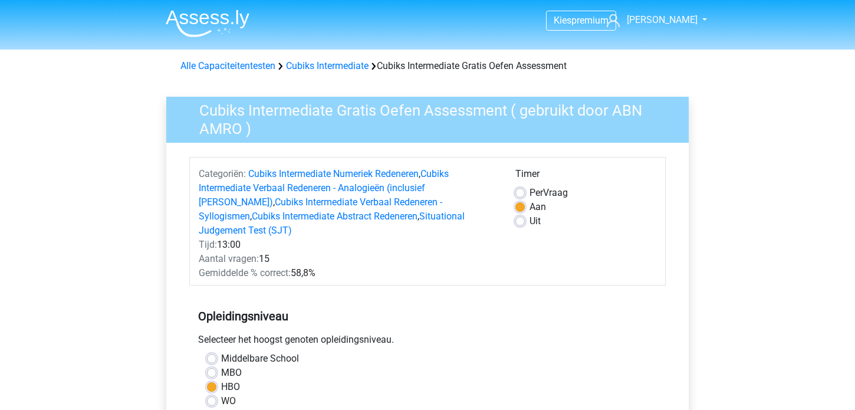
scroll to position [272, 0]
